Goal: Use online tool/utility: Use online tool/utility

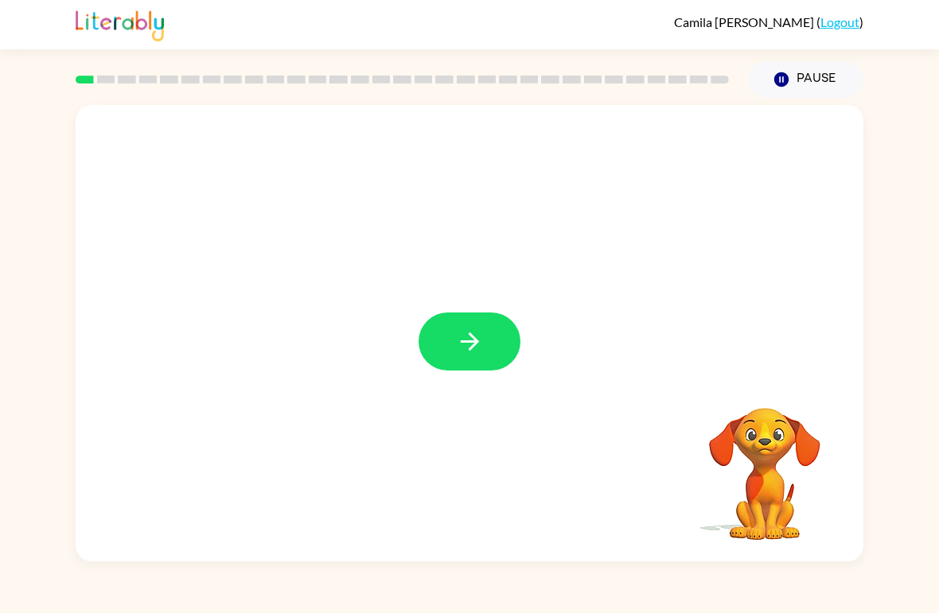
click at [469, 360] on button "button" at bounding box center [469, 342] width 102 height 58
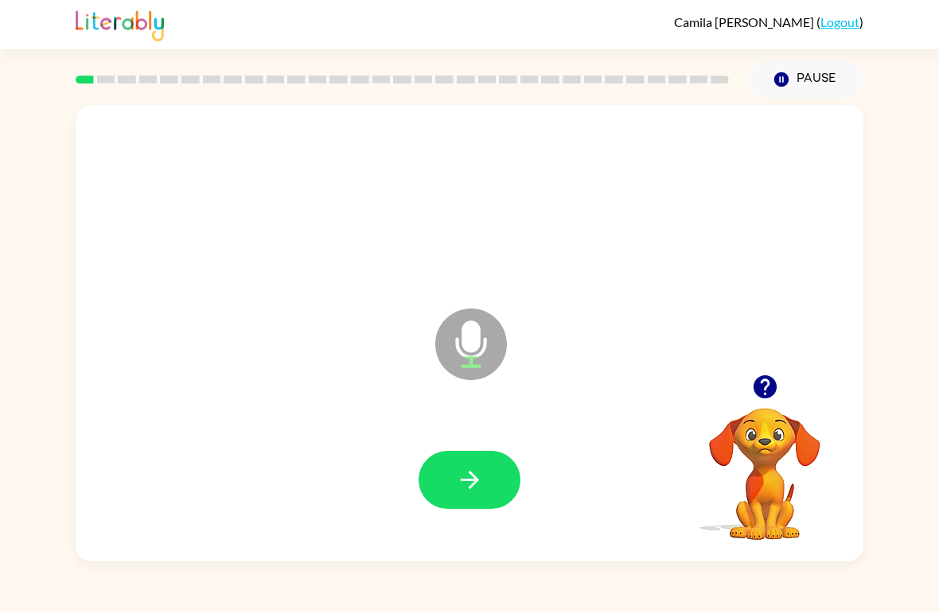
click at [483, 494] on icon "button" at bounding box center [470, 480] width 28 height 28
click at [484, 474] on button "button" at bounding box center [469, 480] width 102 height 58
click at [498, 475] on button "button" at bounding box center [469, 480] width 102 height 58
click at [474, 475] on icon "button" at bounding box center [470, 480] width 28 height 28
click at [484, 476] on button "button" at bounding box center [469, 480] width 102 height 58
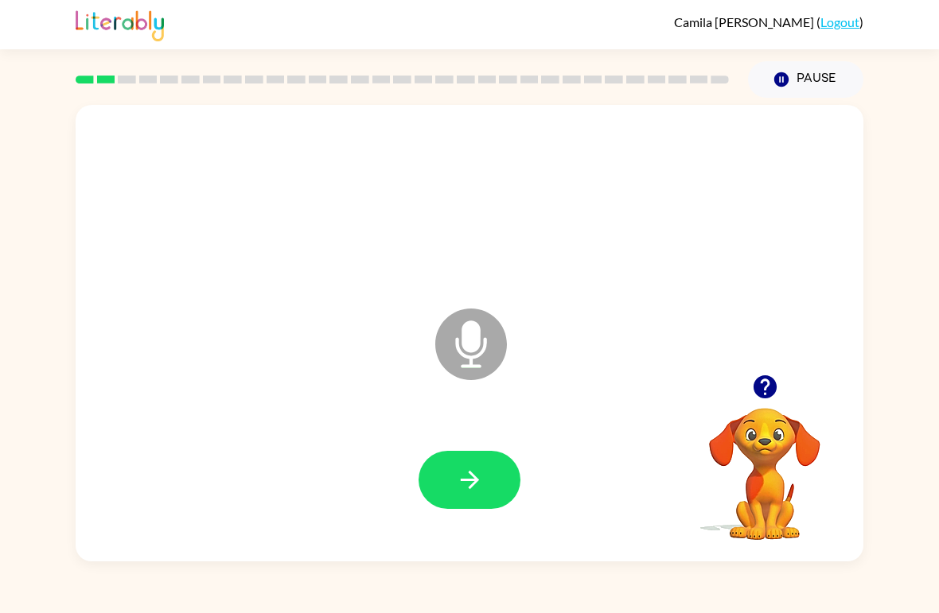
click at [483, 480] on icon "button" at bounding box center [470, 480] width 28 height 28
click at [474, 487] on icon "button" at bounding box center [470, 480] width 28 height 28
click at [505, 475] on button "button" at bounding box center [469, 480] width 102 height 58
click at [473, 490] on icon "button" at bounding box center [470, 480] width 28 height 28
click at [472, 500] on button "button" at bounding box center [469, 480] width 102 height 58
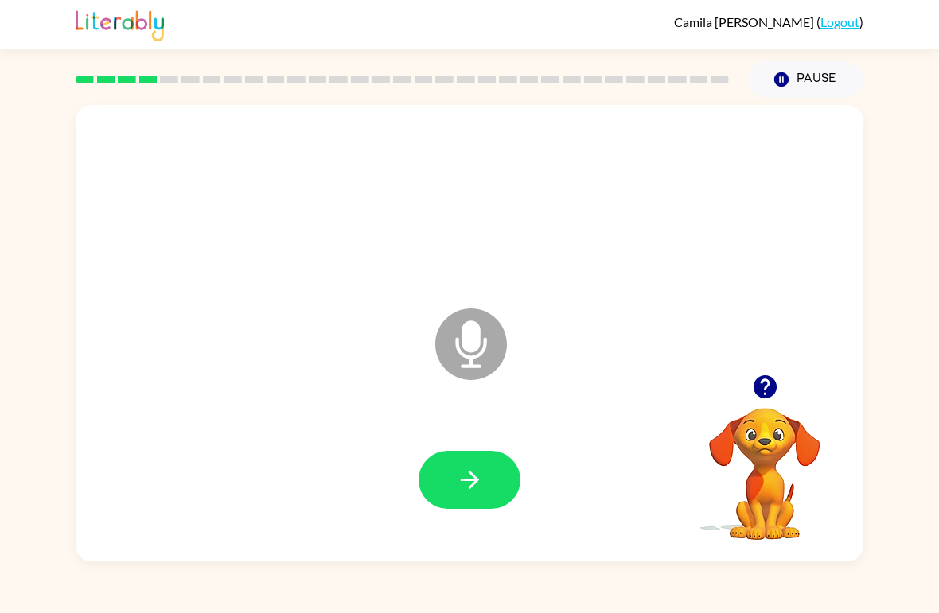
click at [489, 495] on button "button" at bounding box center [469, 480] width 102 height 58
click at [471, 492] on icon "button" at bounding box center [470, 480] width 28 height 28
click at [481, 478] on icon "button" at bounding box center [470, 480] width 28 height 28
click at [456, 480] on icon "button" at bounding box center [470, 480] width 28 height 28
click at [456, 486] on icon "button" at bounding box center [470, 480] width 28 height 28
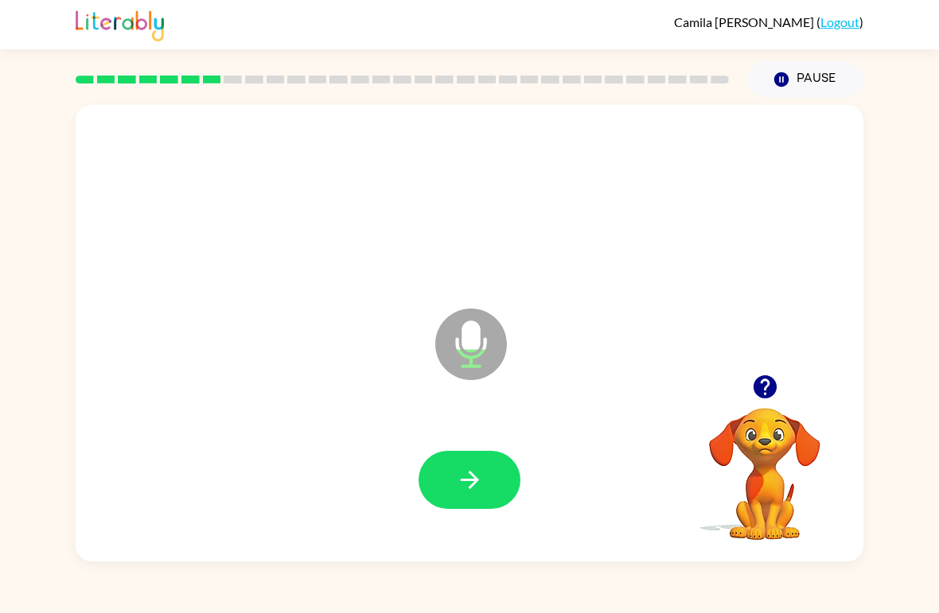
click at [462, 471] on icon "button" at bounding box center [470, 480] width 28 height 28
click at [459, 467] on icon "button" at bounding box center [470, 480] width 28 height 28
click at [468, 464] on button "button" at bounding box center [469, 480] width 102 height 58
click at [461, 468] on icon "button" at bounding box center [470, 480] width 28 height 28
click at [469, 476] on icon "button" at bounding box center [470, 480] width 28 height 28
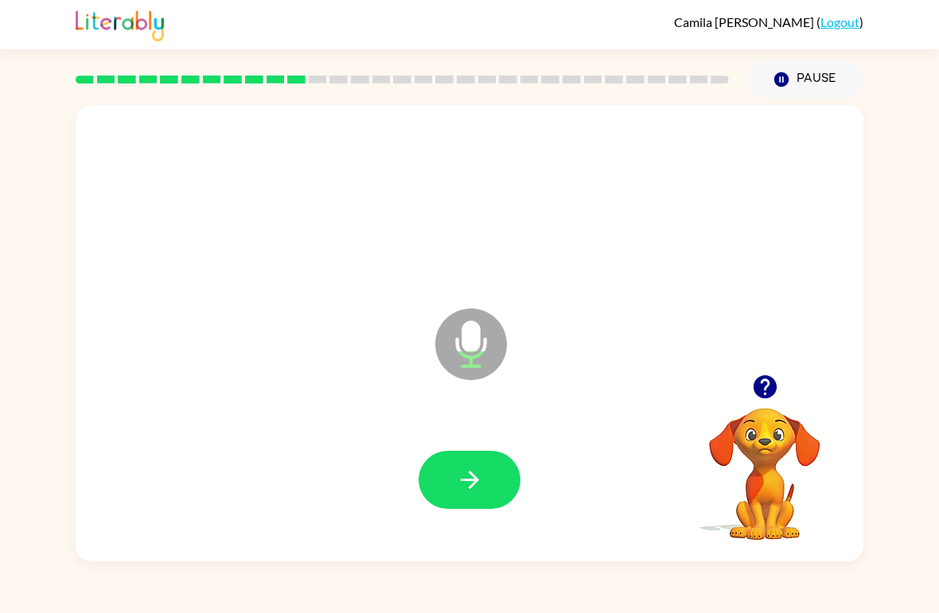
click at [487, 464] on button "button" at bounding box center [469, 480] width 102 height 58
click at [484, 467] on button "button" at bounding box center [469, 480] width 102 height 58
click at [491, 461] on button "button" at bounding box center [469, 480] width 102 height 58
click at [467, 474] on icon "button" at bounding box center [470, 480] width 28 height 28
click at [487, 459] on button "button" at bounding box center [469, 480] width 102 height 58
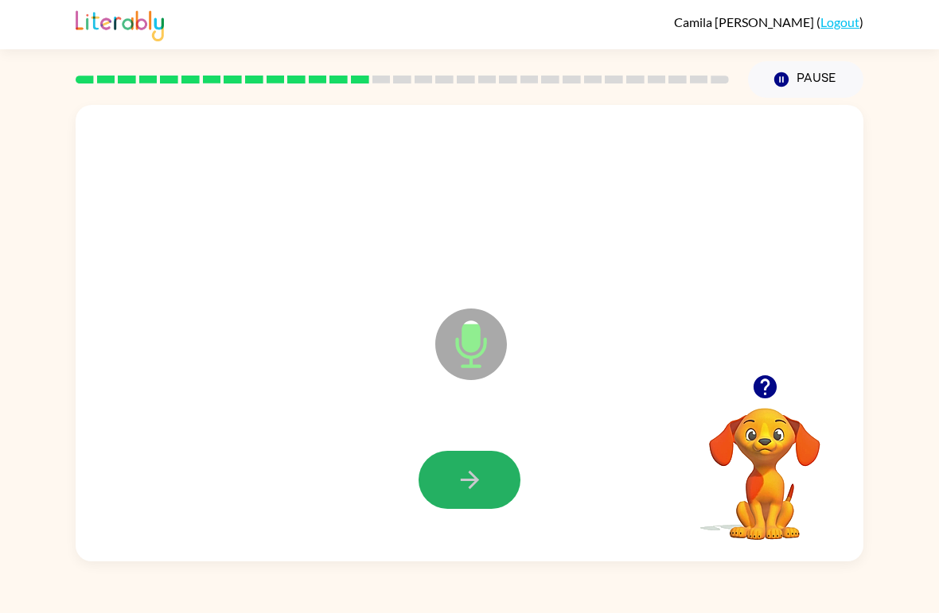
click at [478, 484] on icon "button" at bounding box center [470, 480] width 28 height 28
click at [463, 486] on icon "button" at bounding box center [470, 480] width 28 height 28
click at [470, 492] on icon "button" at bounding box center [470, 480] width 28 height 28
click at [480, 472] on icon "button" at bounding box center [470, 480] width 28 height 28
click at [477, 476] on icon "button" at bounding box center [470, 480] width 28 height 28
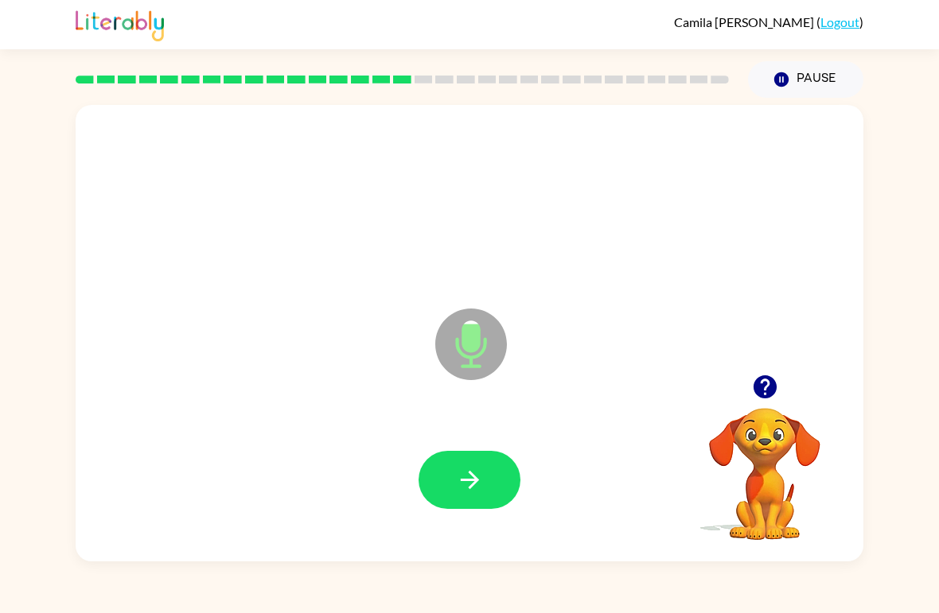
click at [480, 464] on button "button" at bounding box center [469, 480] width 102 height 58
click at [485, 488] on button "button" at bounding box center [469, 480] width 102 height 58
click at [480, 481] on icon "button" at bounding box center [470, 480] width 28 height 28
click at [470, 474] on icon "button" at bounding box center [469, 480] width 18 height 18
click at [484, 489] on button "button" at bounding box center [469, 480] width 102 height 58
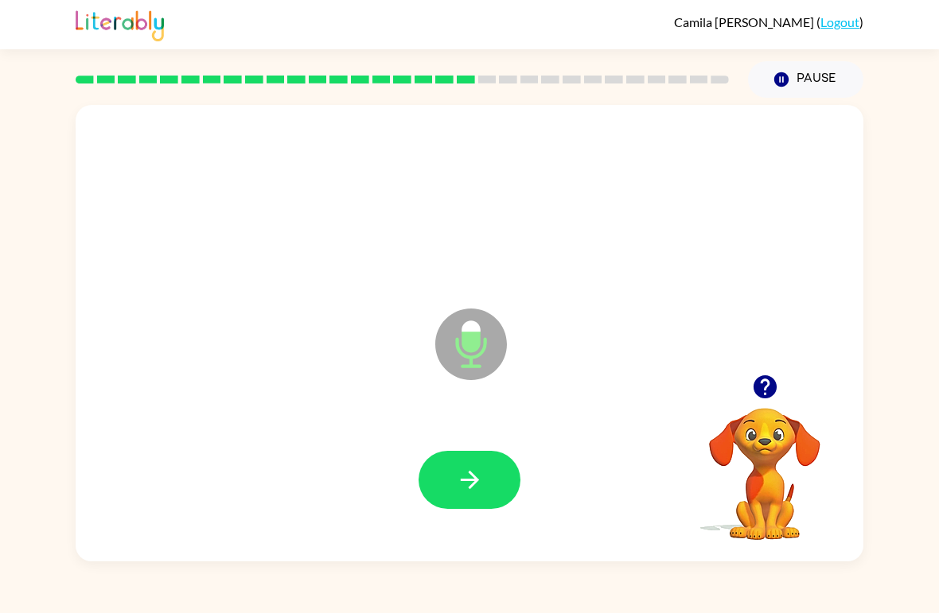
click at [469, 491] on icon "button" at bounding box center [470, 480] width 28 height 28
click at [491, 461] on button "button" at bounding box center [469, 480] width 102 height 58
click at [481, 473] on icon "button" at bounding box center [470, 480] width 28 height 28
click at [483, 471] on icon "button" at bounding box center [470, 480] width 28 height 28
click at [480, 483] on icon "button" at bounding box center [470, 480] width 28 height 28
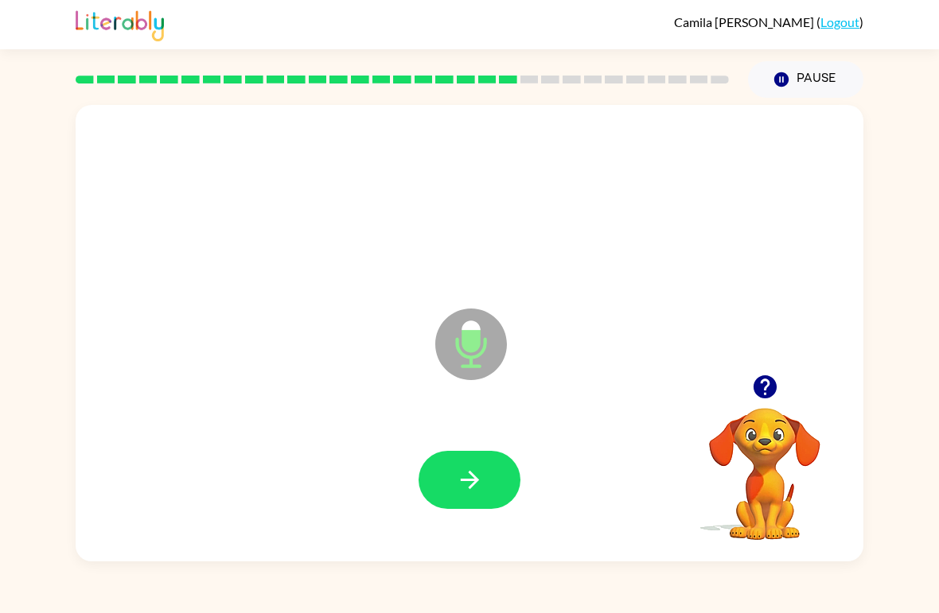
click at [494, 472] on button "button" at bounding box center [469, 480] width 102 height 58
click at [481, 467] on icon "button" at bounding box center [470, 480] width 28 height 28
click at [488, 477] on button "button" at bounding box center [469, 480] width 102 height 58
click at [461, 471] on icon "button" at bounding box center [470, 480] width 28 height 28
click at [483, 457] on button "button" at bounding box center [469, 480] width 102 height 58
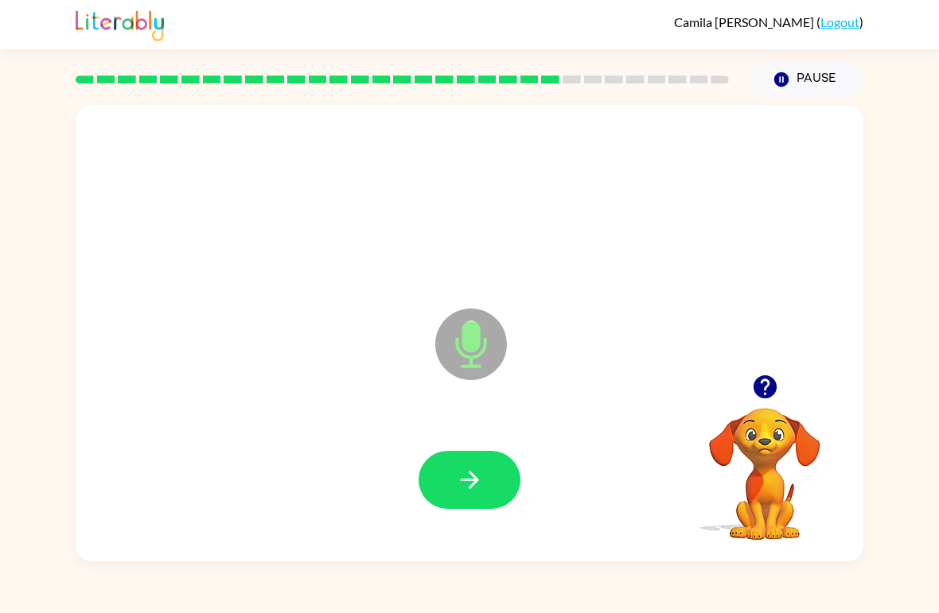
click at [481, 483] on icon "button" at bounding box center [470, 480] width 28 height 28
click at [465, 464] on button "button" at bounding box center [469, 480] width 102 height 58
click at [457, 474] on icon "button" at bounding box center [470, 480] width 28 height 28
click at [467, 466] on button "button" at bounding box center [469, 480] width 102 height 58
click at [465, 480] on icon "button" at bounding box center [469, 480] width 18 height 18
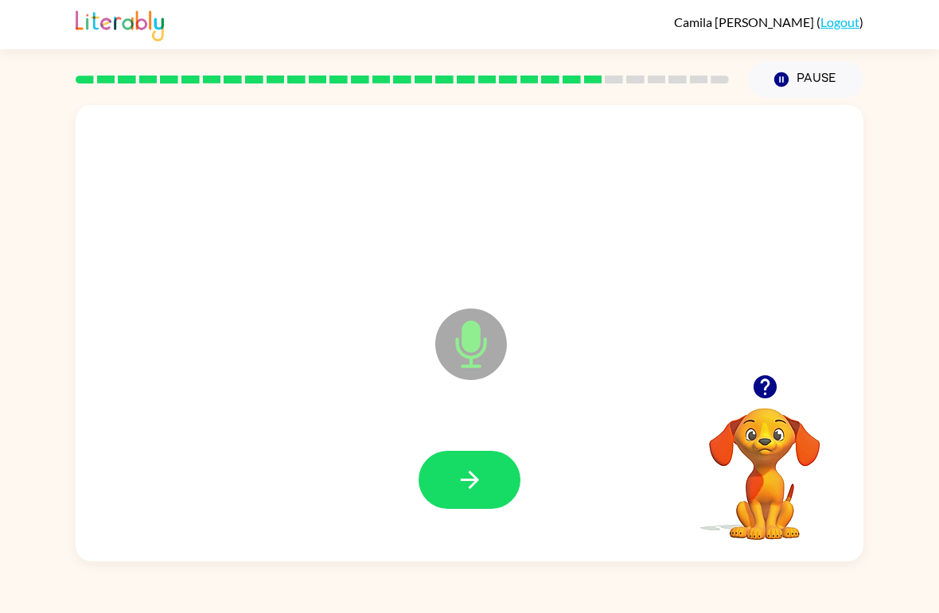
click at [495, 470] on button "button" at bounding box center [469, 480] width 102 height 58
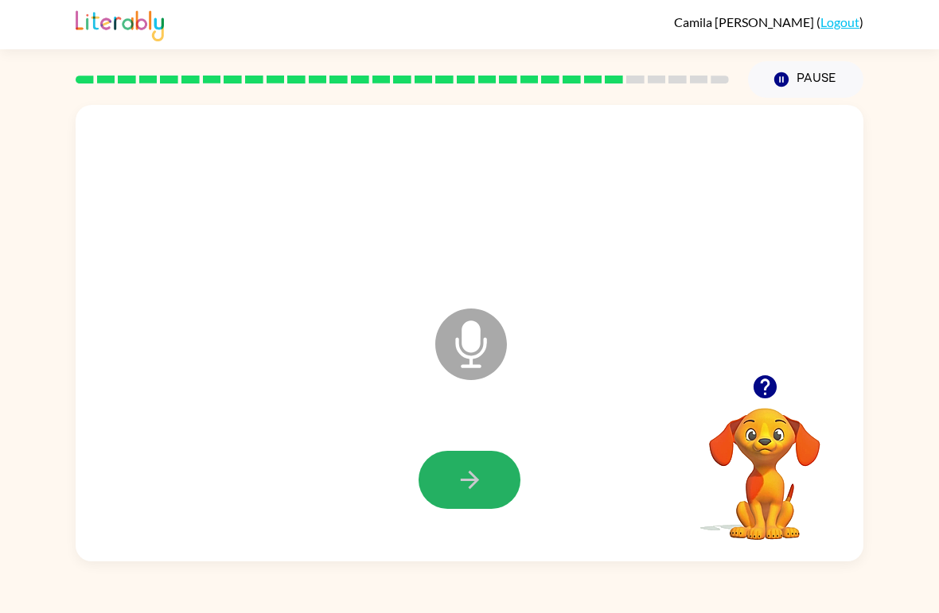
click at [475, 472] on icon "button" at bounding box center [470, 480] width 28 height 28
click at [476, 465] on button "button" at bounding box center [469, 480] width 102 height 58
click at [484, 480] on button "button" at bounding box center [469, 480] width 102 height 58
click at [468, 492] on icon "button" at bounding box center [470, 480] width 28 height 28
click at [447, 536] on div at bounding box center [469, 480] width 756 height 131
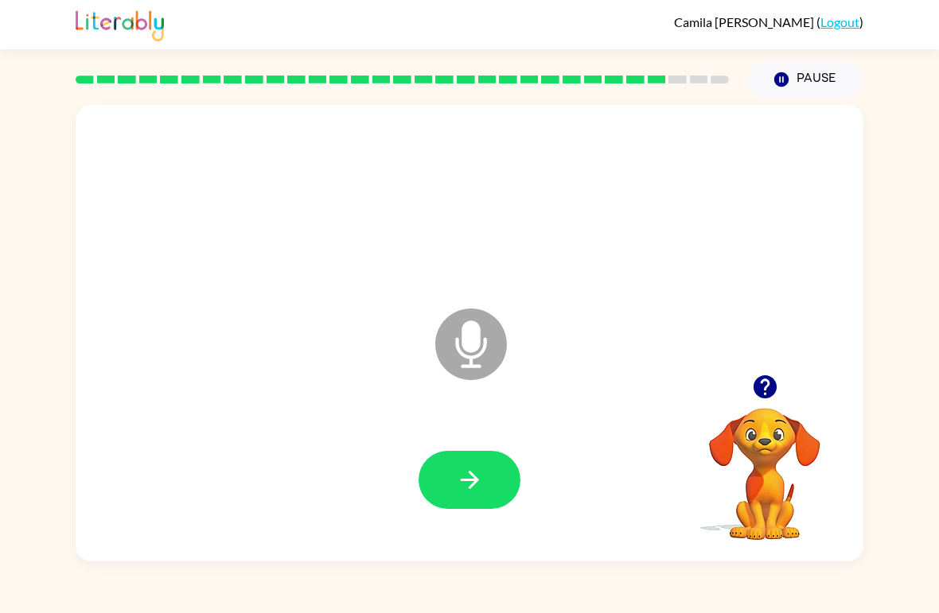
click at [492, 473] on button "button" at bounding box center [469, 480] width 102 height 58
click at [481, 471] on icon "button" at bounding box center [470, 480] width 28 height 28
click at [453, 505] on button "button" at bounding box center [469, 480] width 102 height 58
click at [475, 471] on icon "button" at bounding box center [470, 480] width 28 height 28
click at [483, 494] on icon "button" at bounding box center [470, 480] width 28 height 28
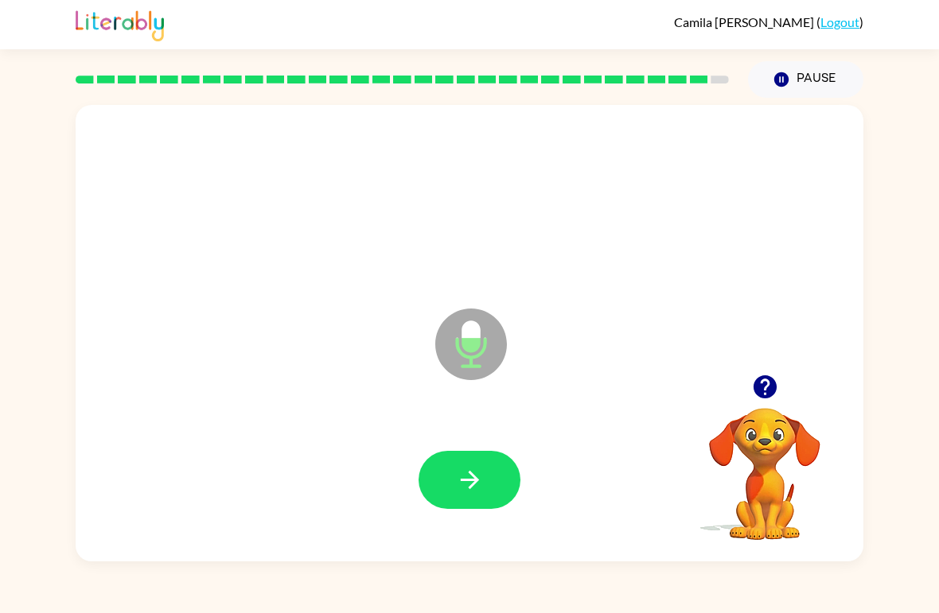
click at [472, 461] on button "button" at bounding box center [469, 480] width 102 height 58
